Goal: Information Seeking & Learning: Learn about a topic

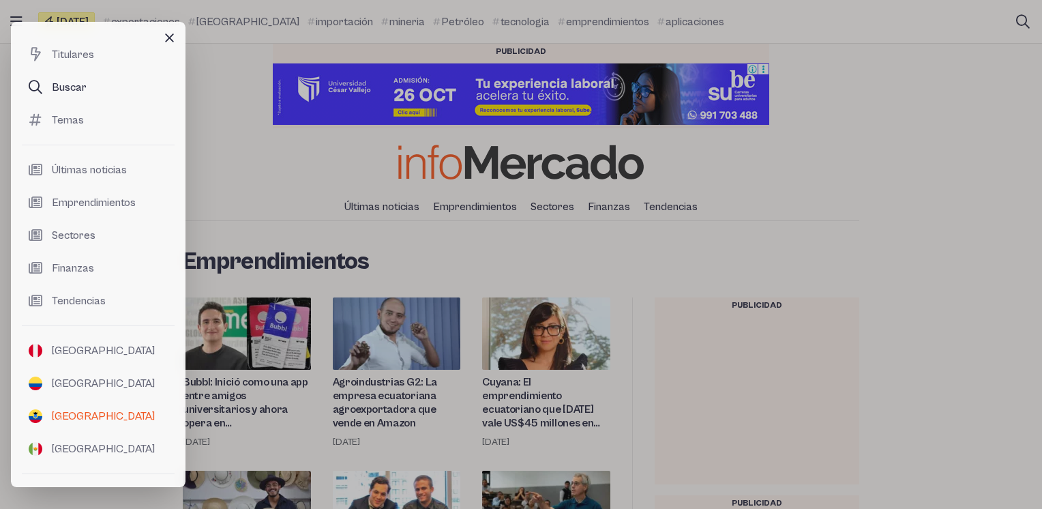
click at [100, 92] on link "Buscar" at bounding box center [98, 87] width 153 height 33
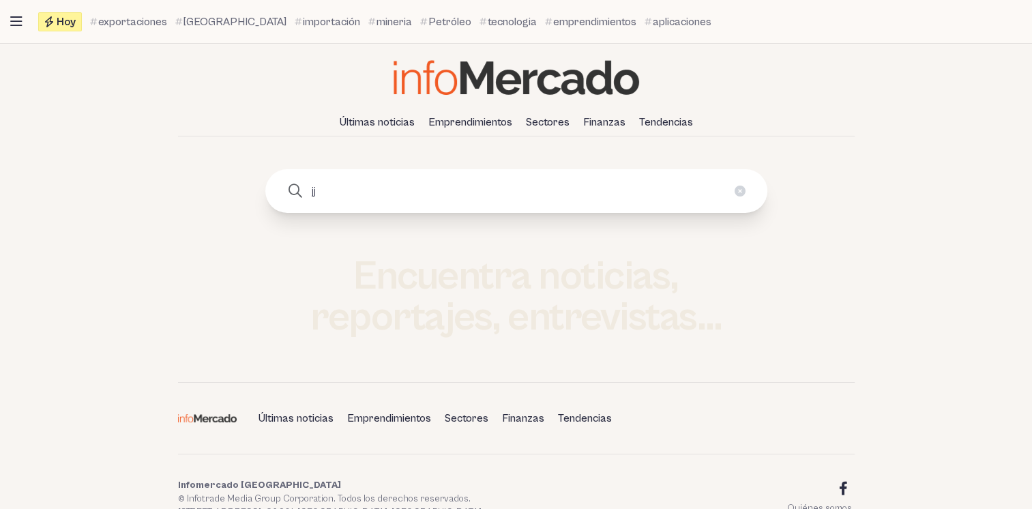
type input "j"
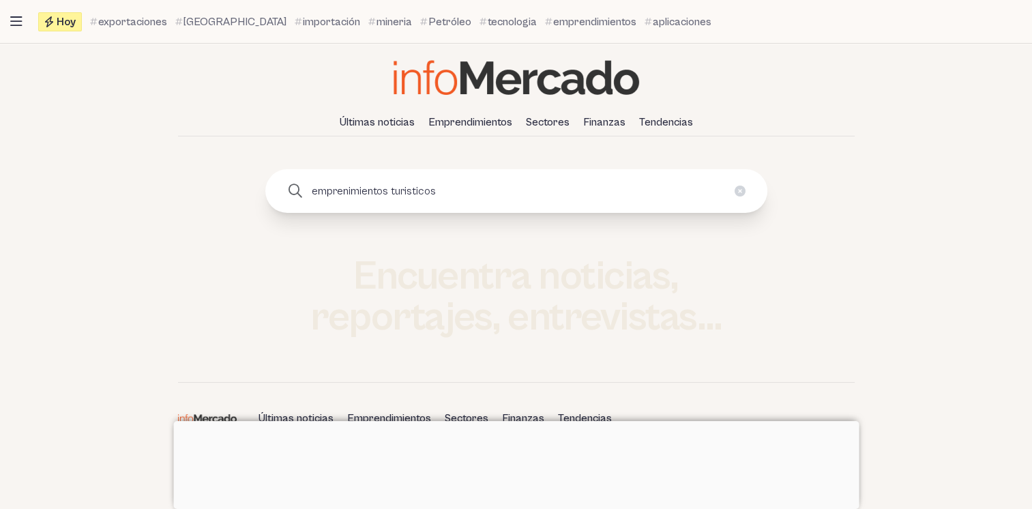
type input "emprenimientos turisticos"
click at [282, 177] on button "submit" at bounding box center [295, 190] width 27 height 27
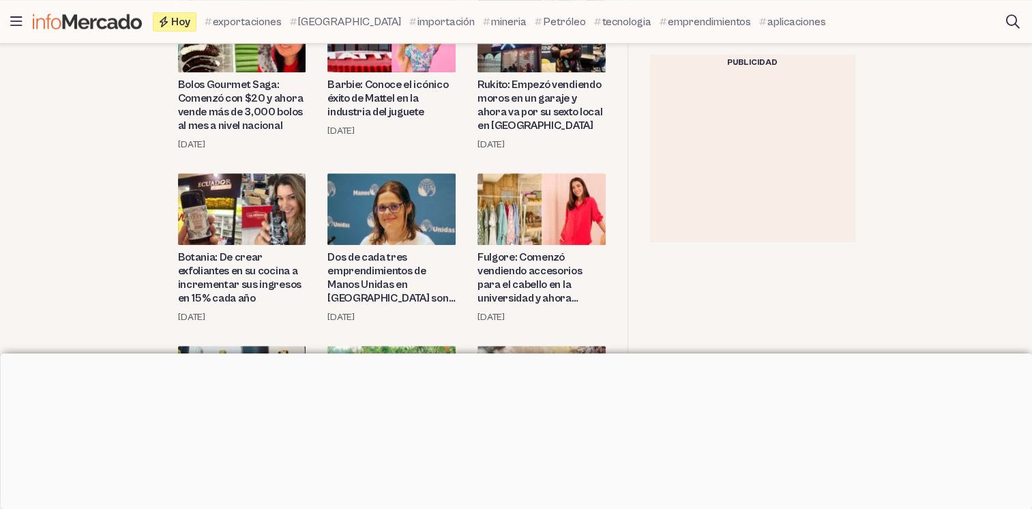
scroll to position [1023, 0]
